Goal: Information Seeking & Learning: Learn about a topic

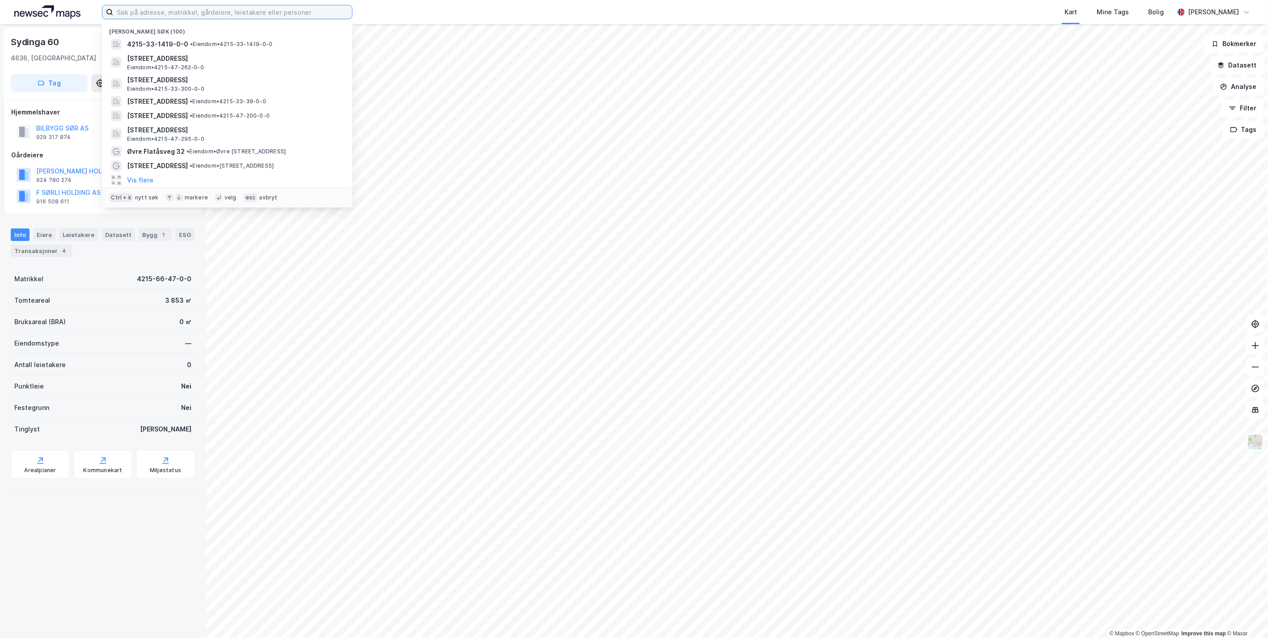
click at [274, 11] on input at bounding box center [232, 11] width 239 height 13
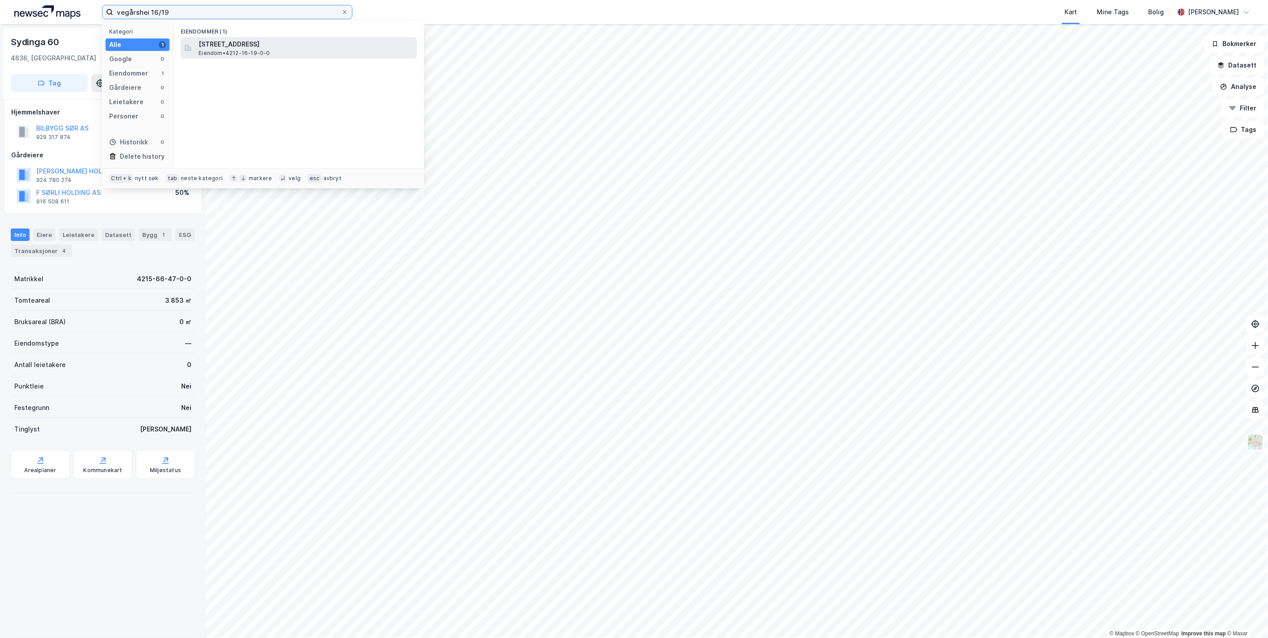
type input "vegårshei 16/19"
click at [283, 41] on span "[STREET_ADDRESS]" at bounding box center [306, 44] width 215 height 11
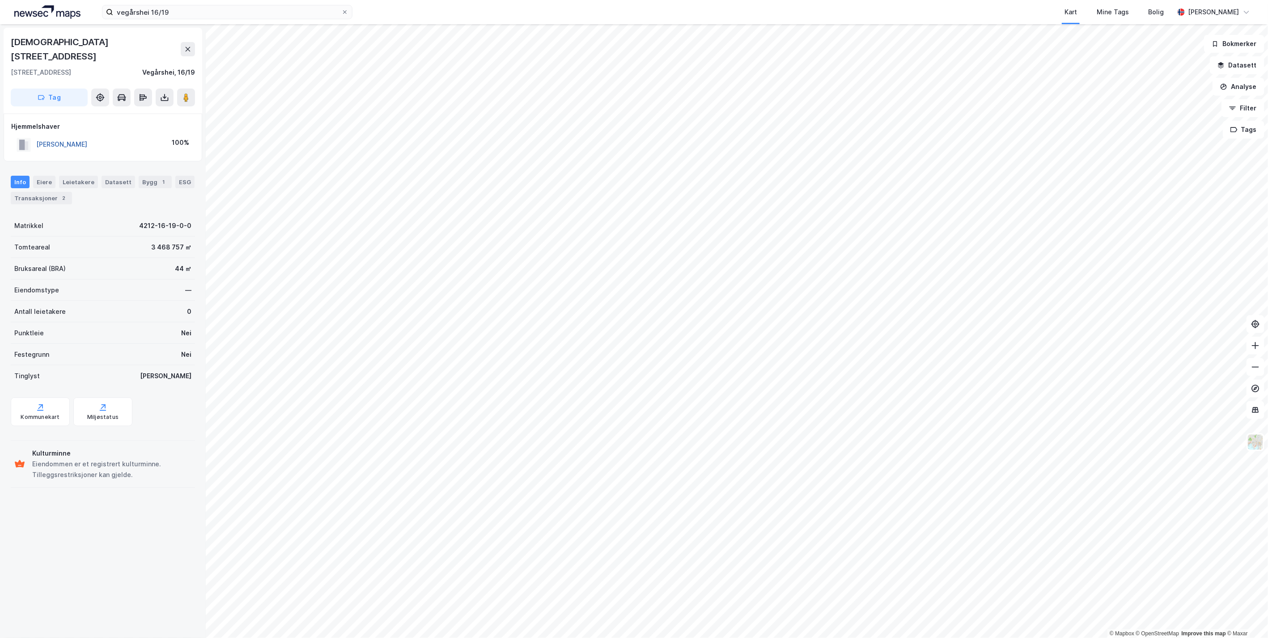
click at [0, 0] on button "[PERSON_NAME]" at bounding box center [0, 0] width 0 height 0
